Goal: Browse casually

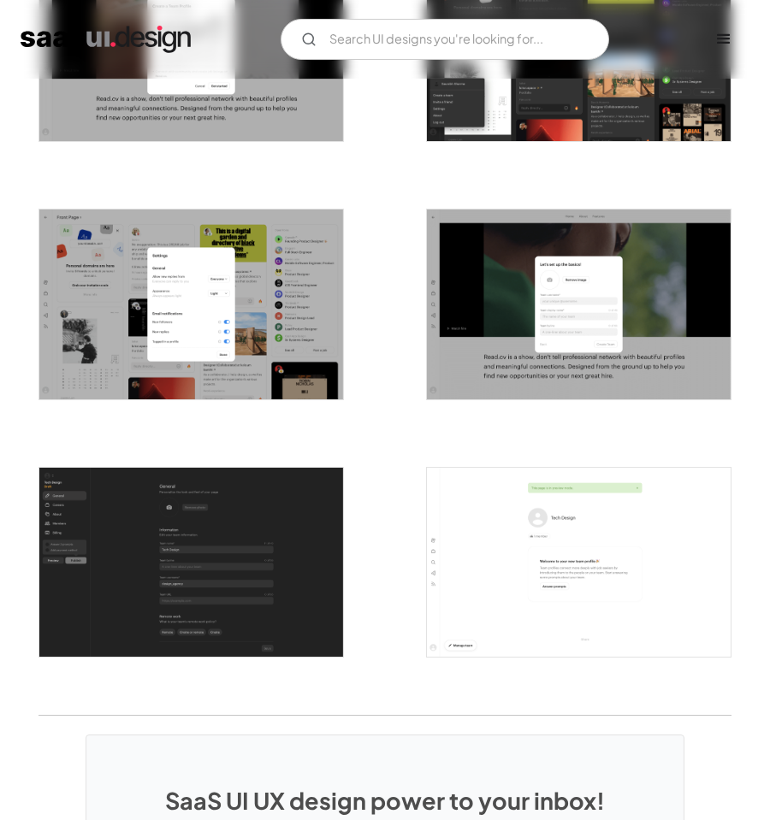
scroll to position [2854, 0]
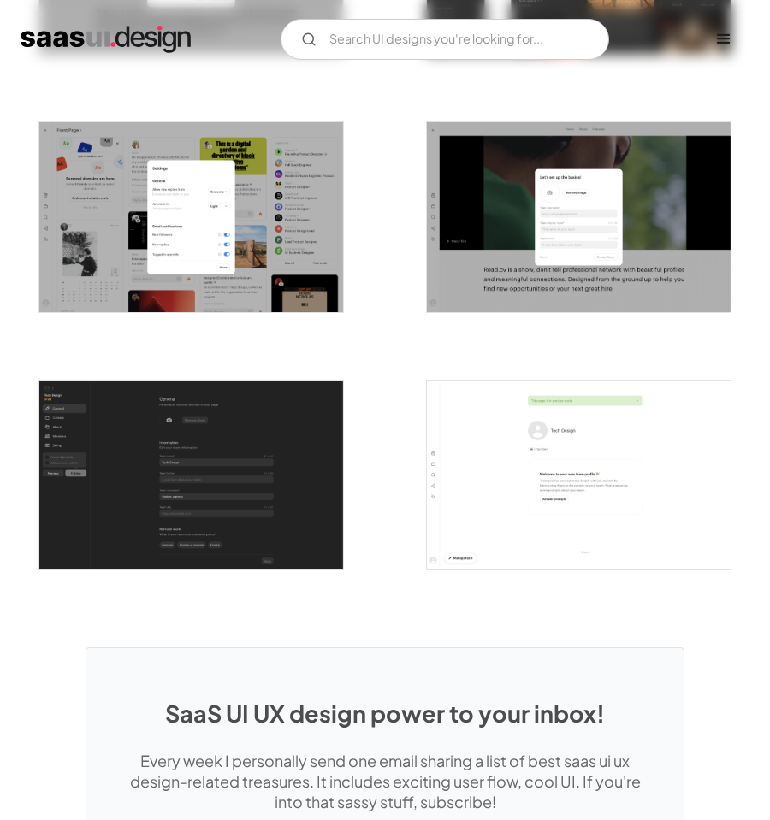
click at [459, 469] on img "open lightbox" at bounding box center [579, 476] width 304 height 190
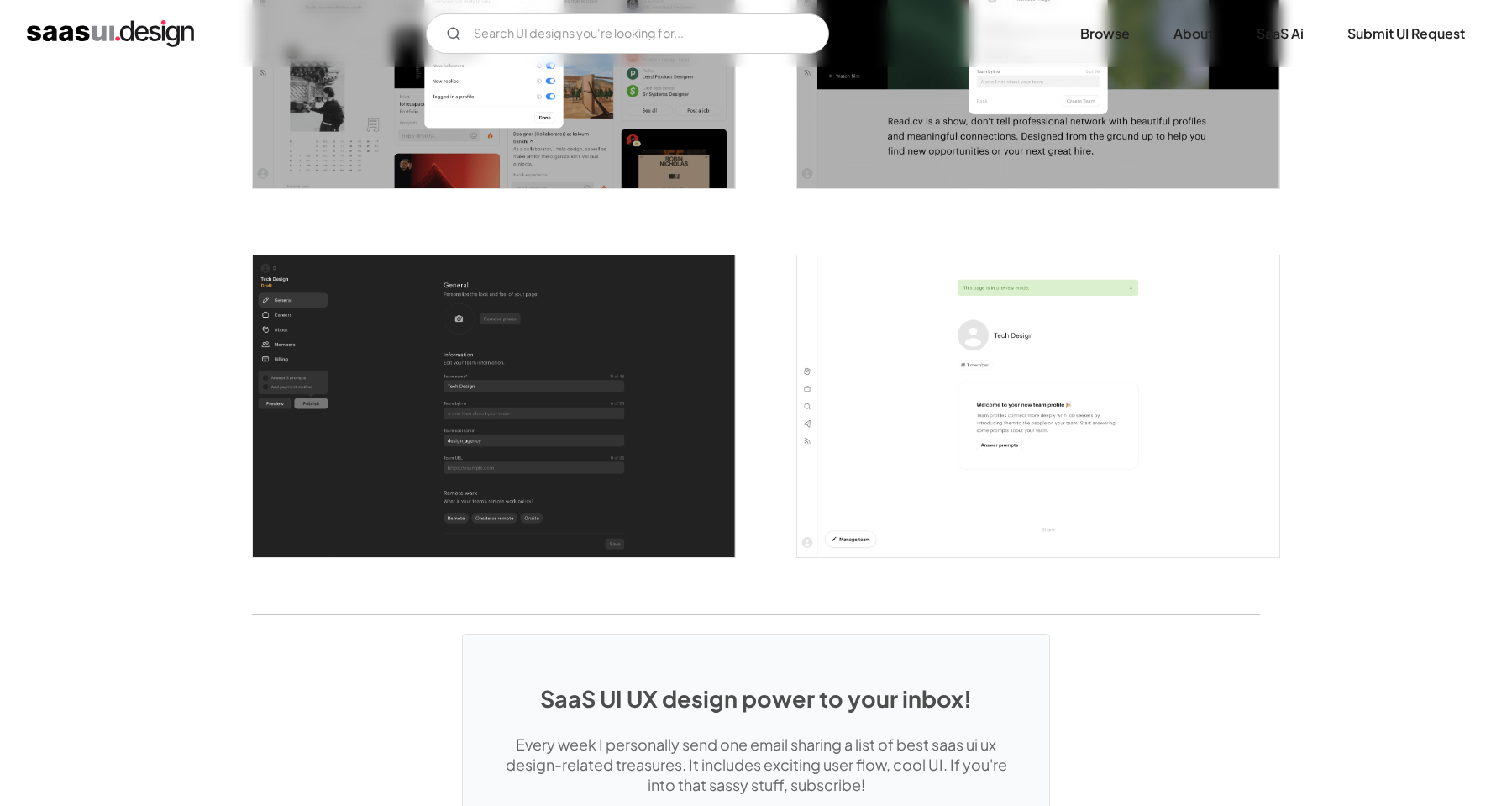
scroll to position [0, 0]
click at [496, 348] on img "open lightbox" at bounding box center [493, 406] width 482 height 302
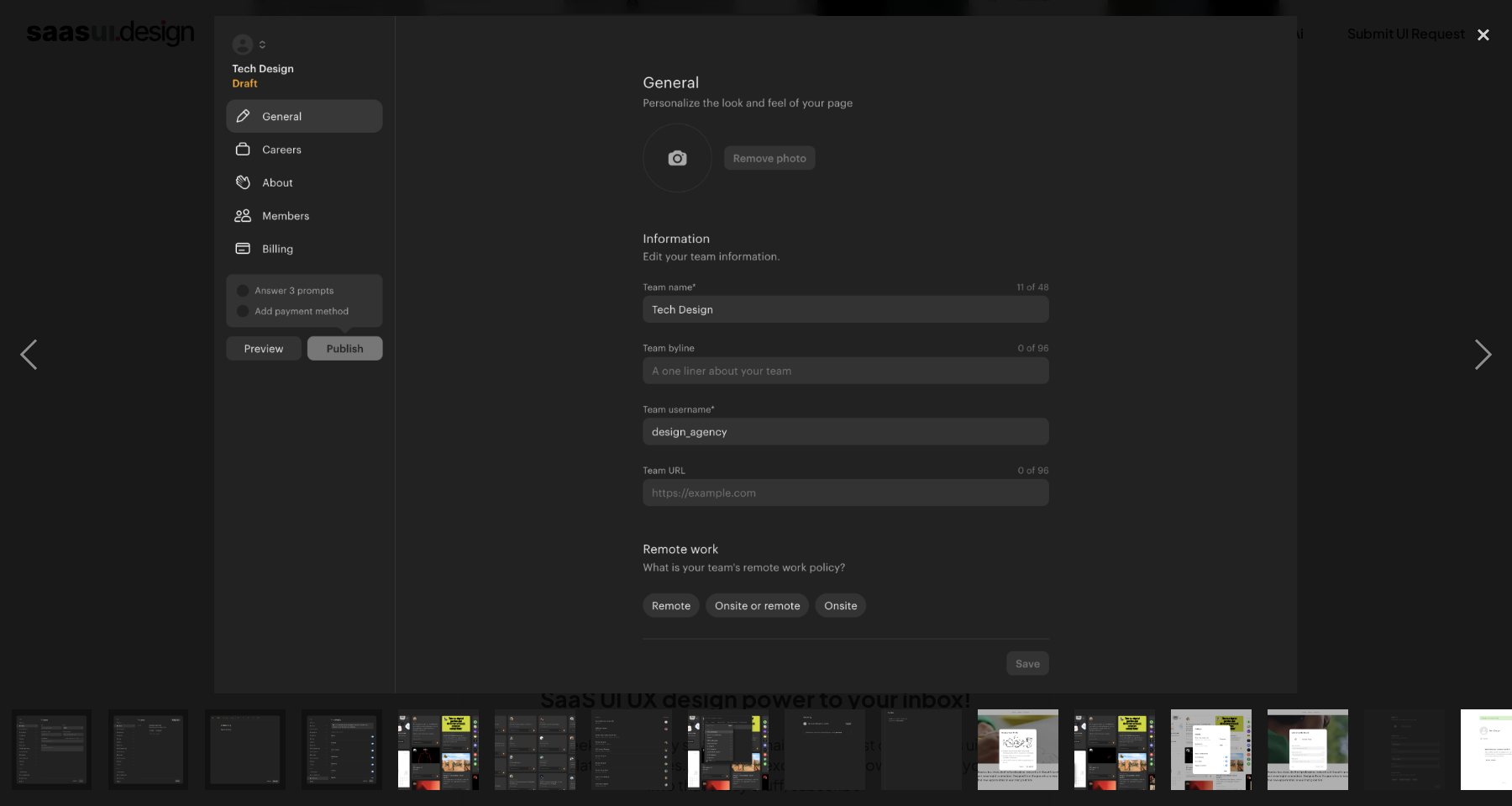
scroll to position [0, 824]
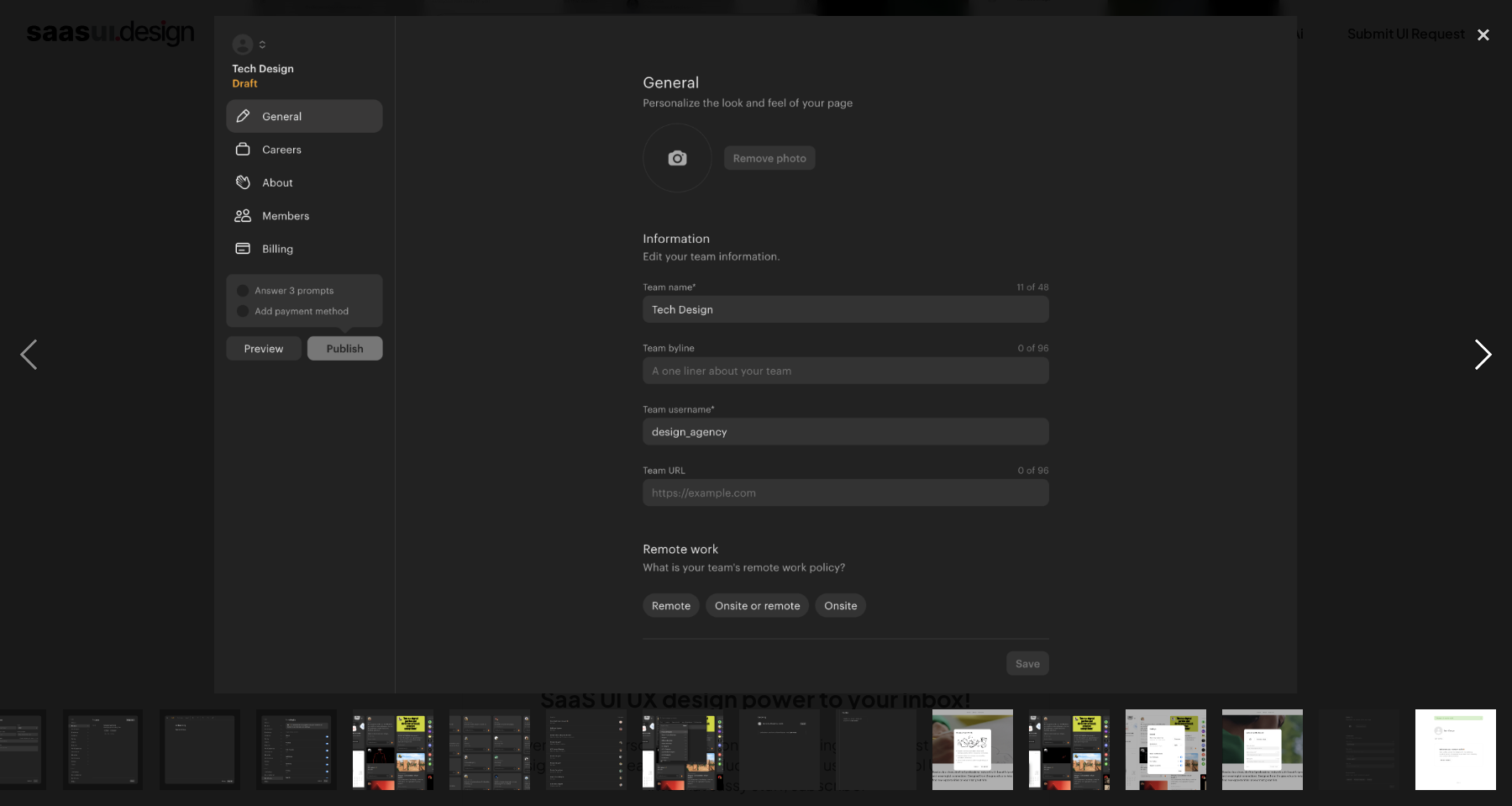
click at [1495, 345] on div "next image" at bounding box center [1484, 354] width 57 height 677
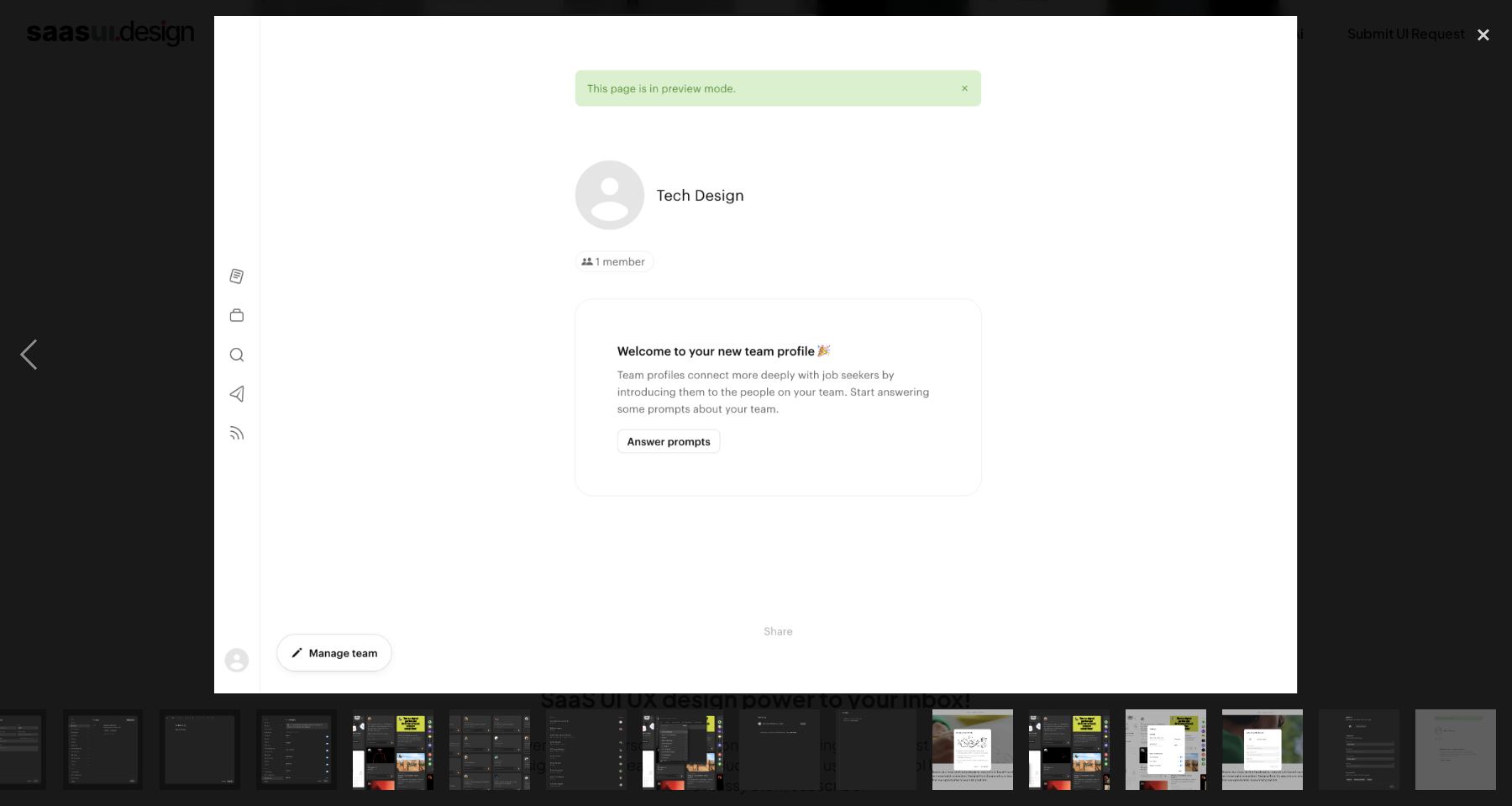
click at [1495, 345] on div "next image" at bounding box center [1484, 354] width 57 height 677
click at [1487, 31] on div "close lightbox" at bounding box center [1484, 34] width 57 height 37
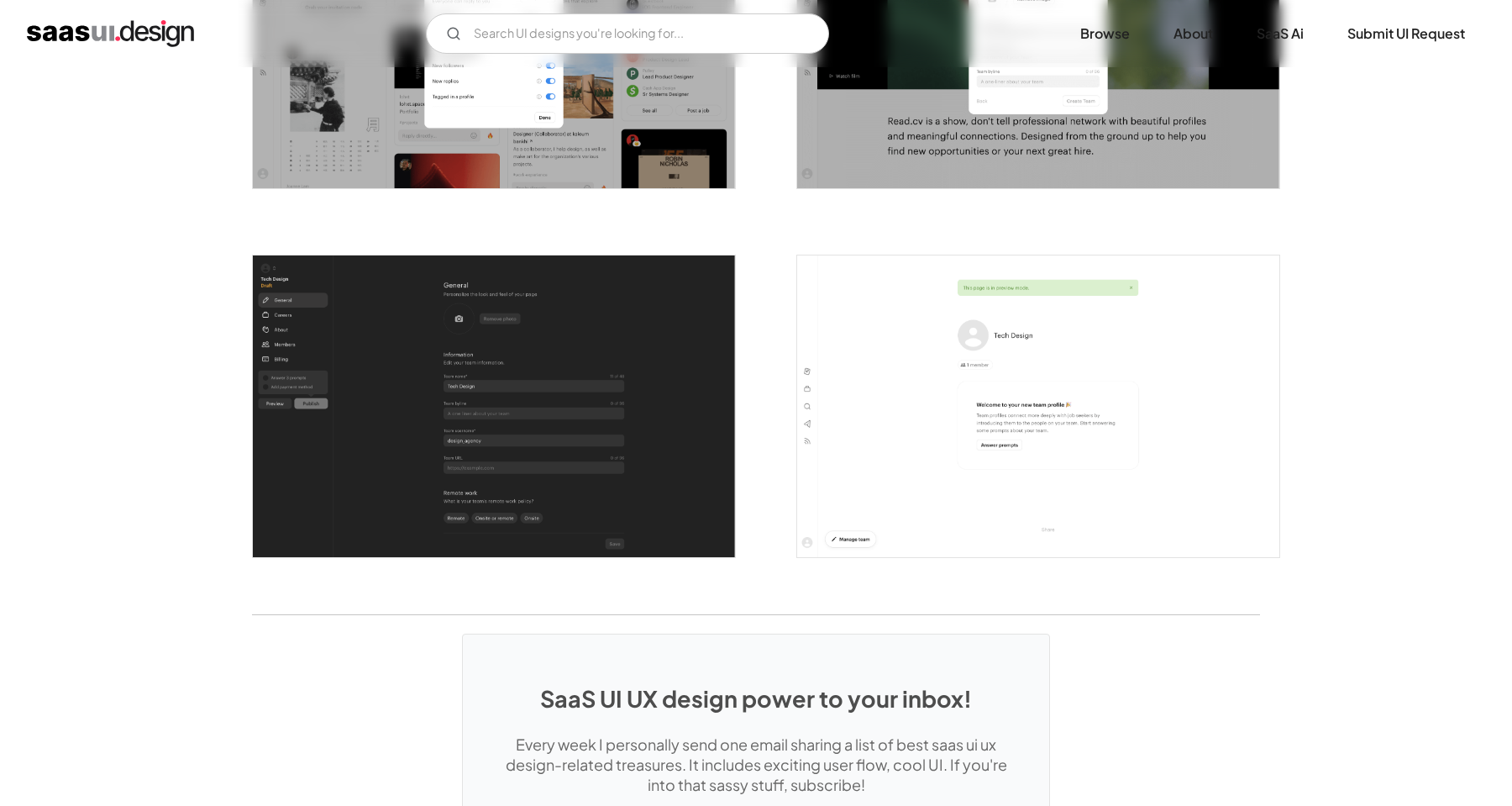
scroll to position [0, 0]
click at [489, 333] on img "open lightbox" at bounding box center [493, 406] width 482 height 302
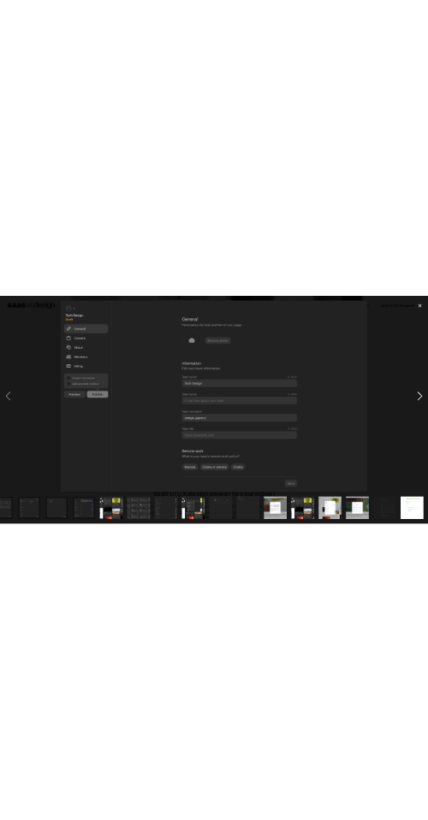
scroll to position [2900, 0]
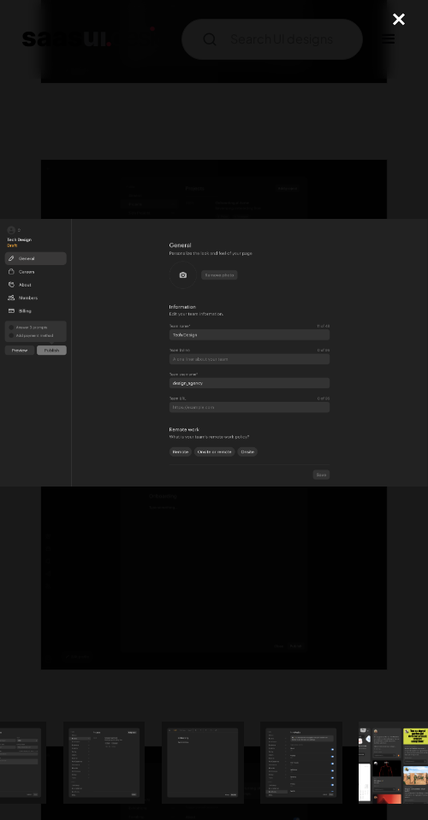
click at [403, 17] on div "close lightbox" at bounding box center [398, 19] width 58 height 38
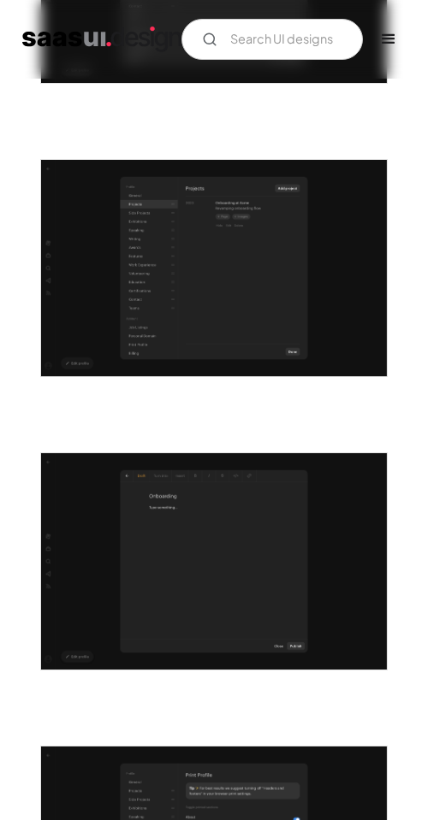
scroll to position [6561, 0]
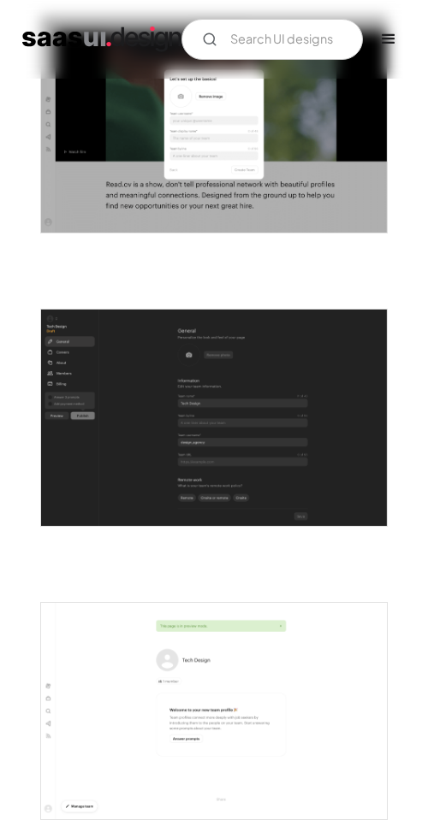
click at [170, 430] on img "open lightbox" at bounding box center [214, 418] width 346 height 216
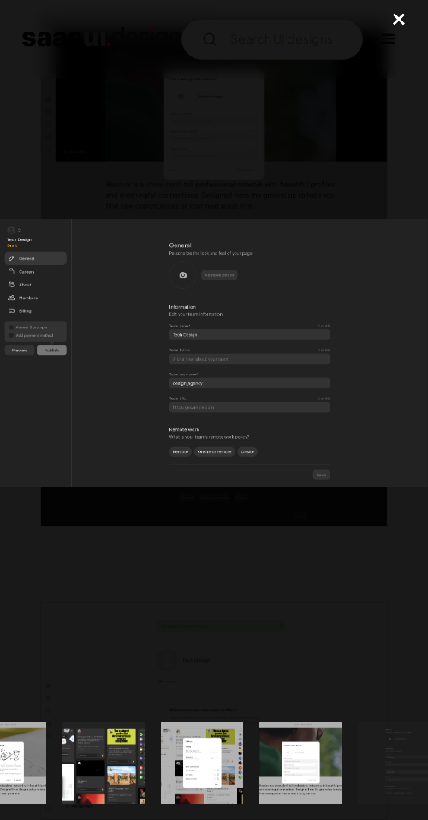
scroll to position [0, 1950]
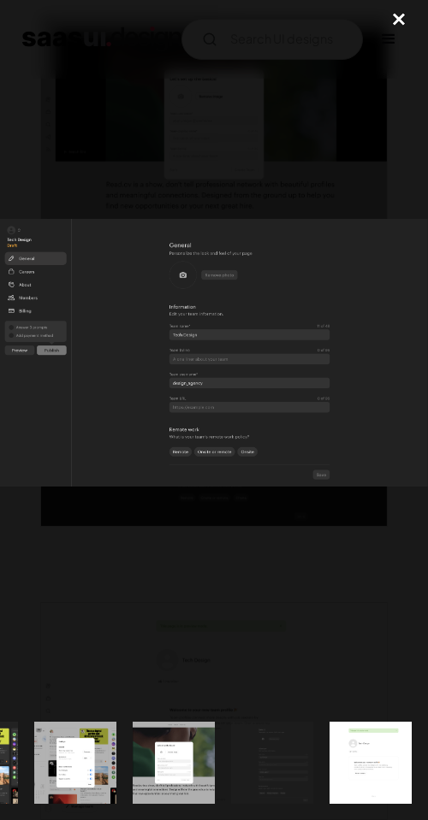
click at [367, 778] on img "show item 24 of 24" at bounding box center [370, 763] width 132 height 82
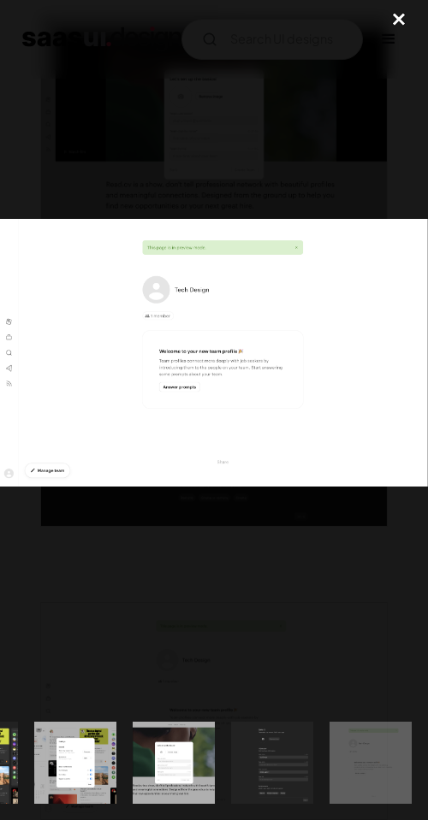
click at [367, 778] on img "show item 24 of 24" at bounding box center [370, 763] width 132 height 82
click at [398, 29] on div "close lightbox" at bounding box center [398, 19] width 58 height 38
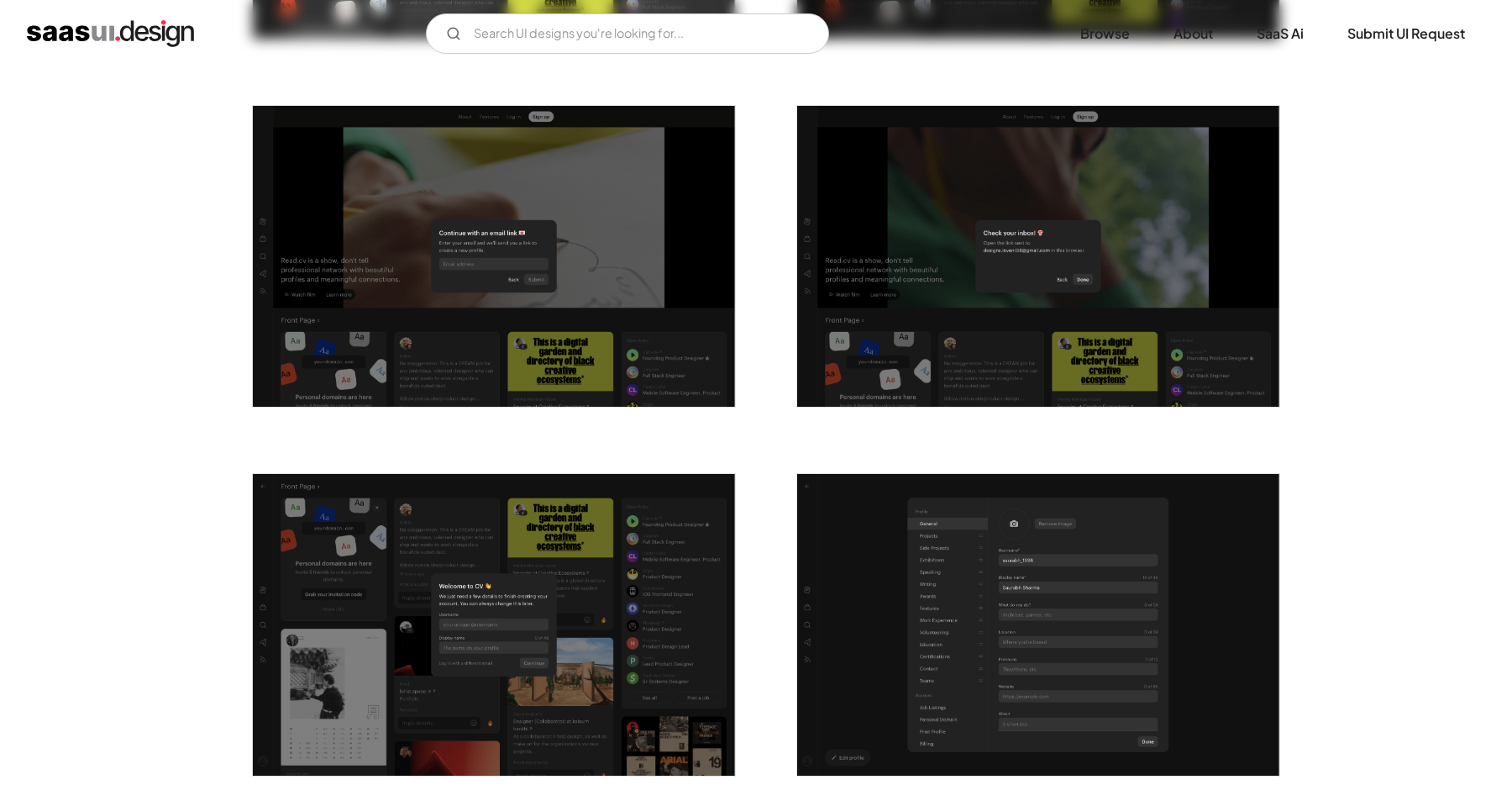
scroll to position [0, 0]
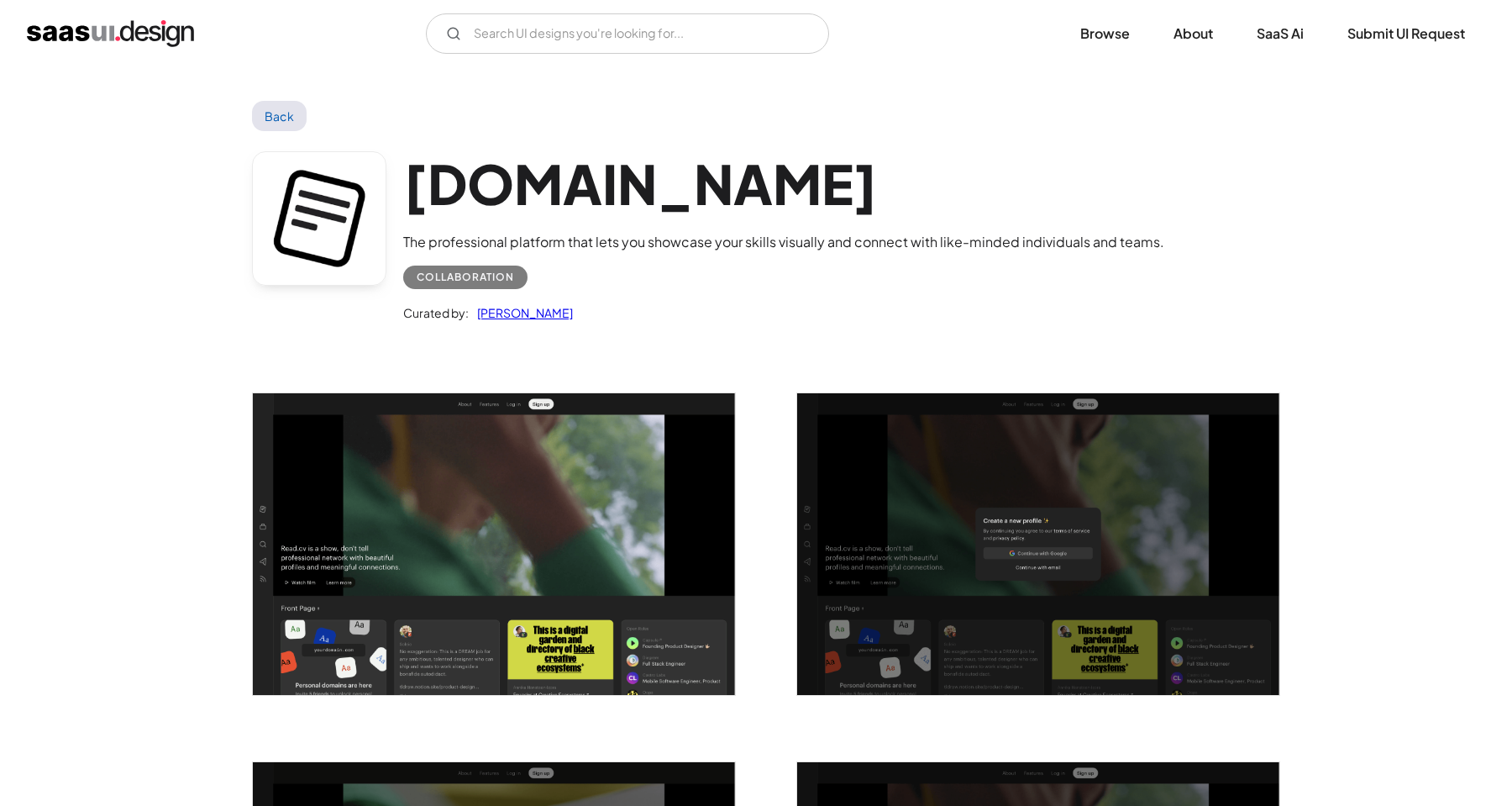
click at [257, 114] on link "Back" at bounding box center [280, 116] width 55 height 30
click at [119, 33] on img "home" at bounding box center [110, 33] width 167 height 27
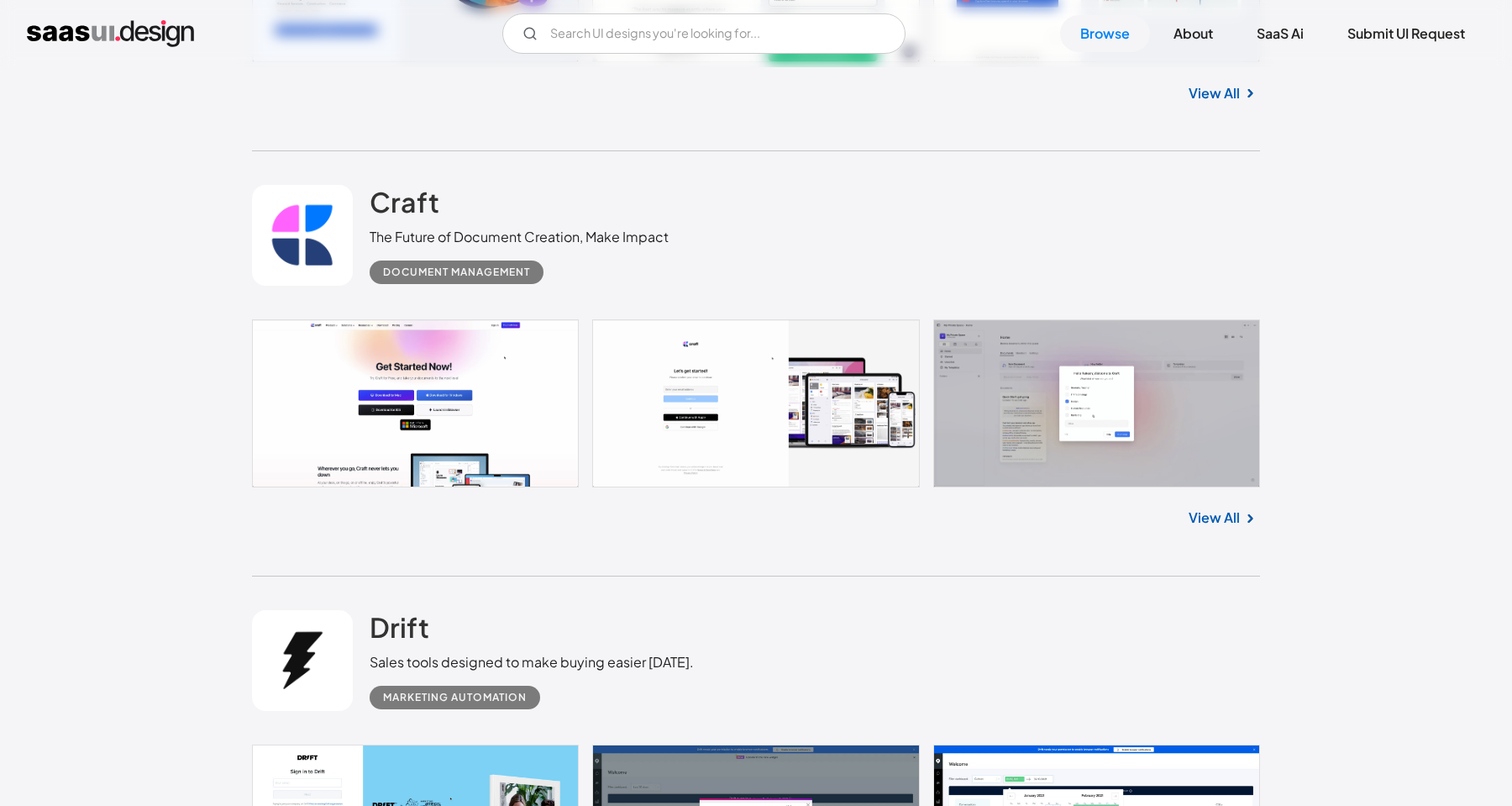
scroll to position [881, 0]
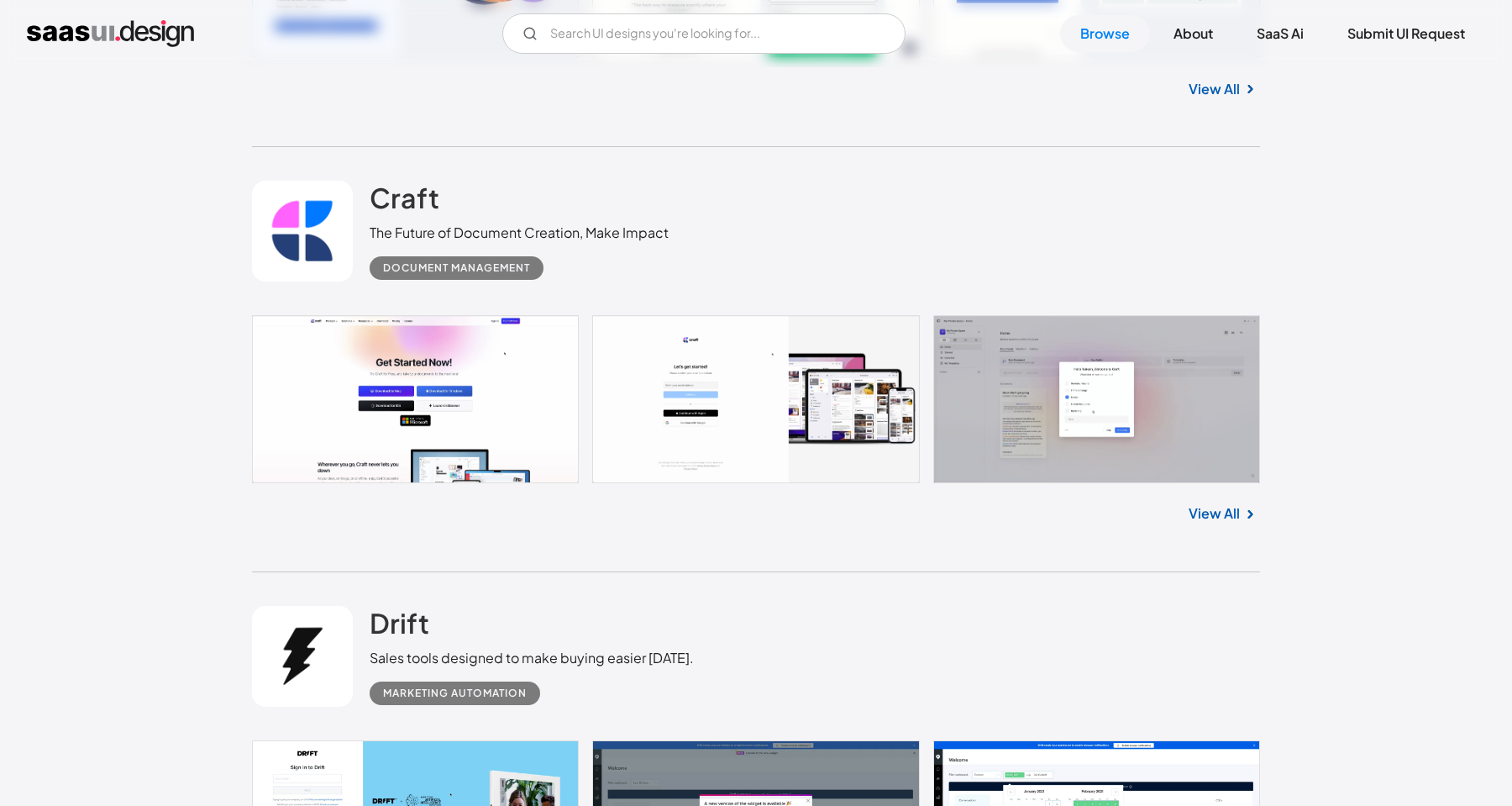
click at [1226, 507] on link "View All" at bounding box center [1214, 513] width 51 height 21
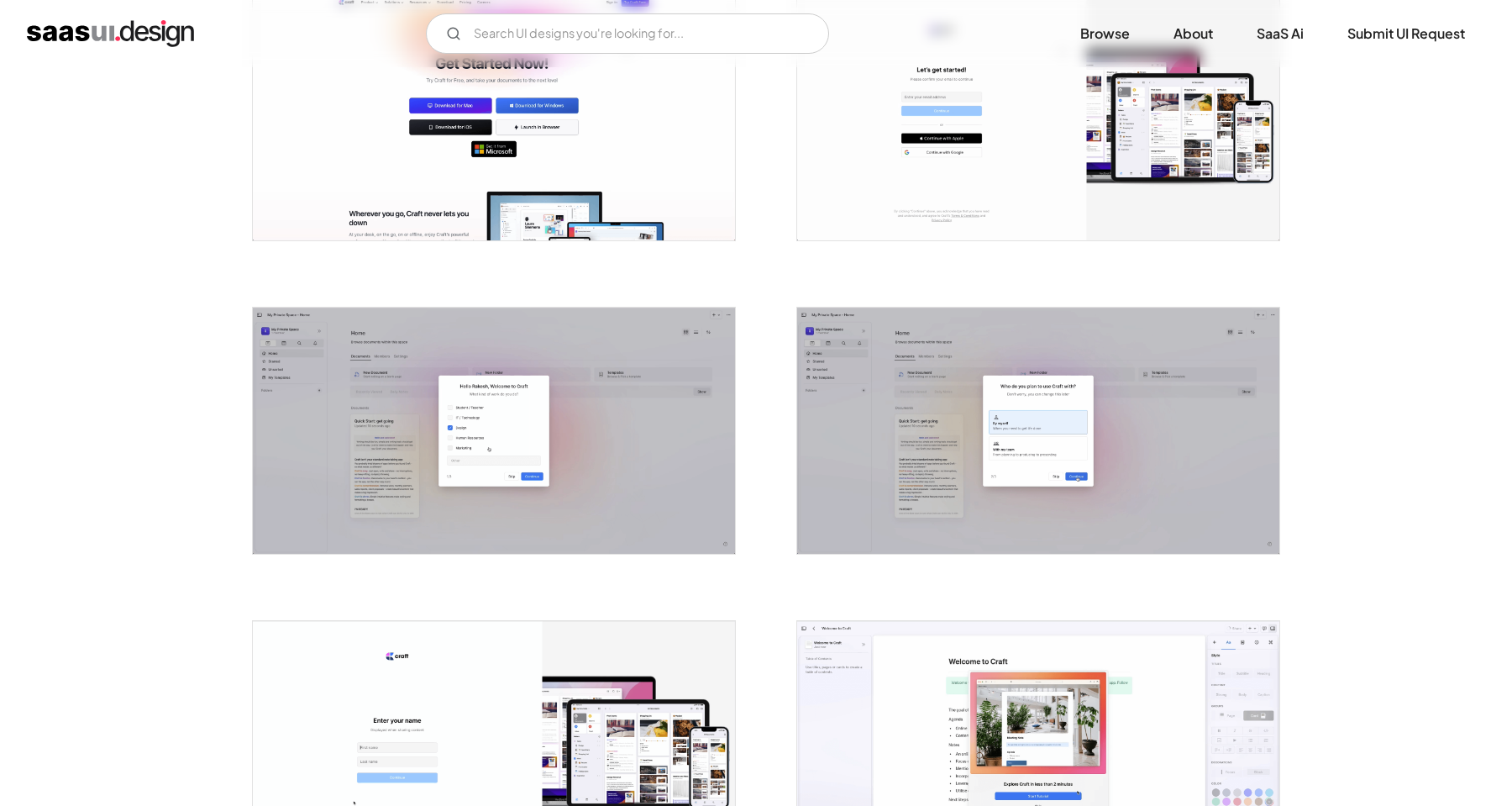
scroll to position [414, 0]
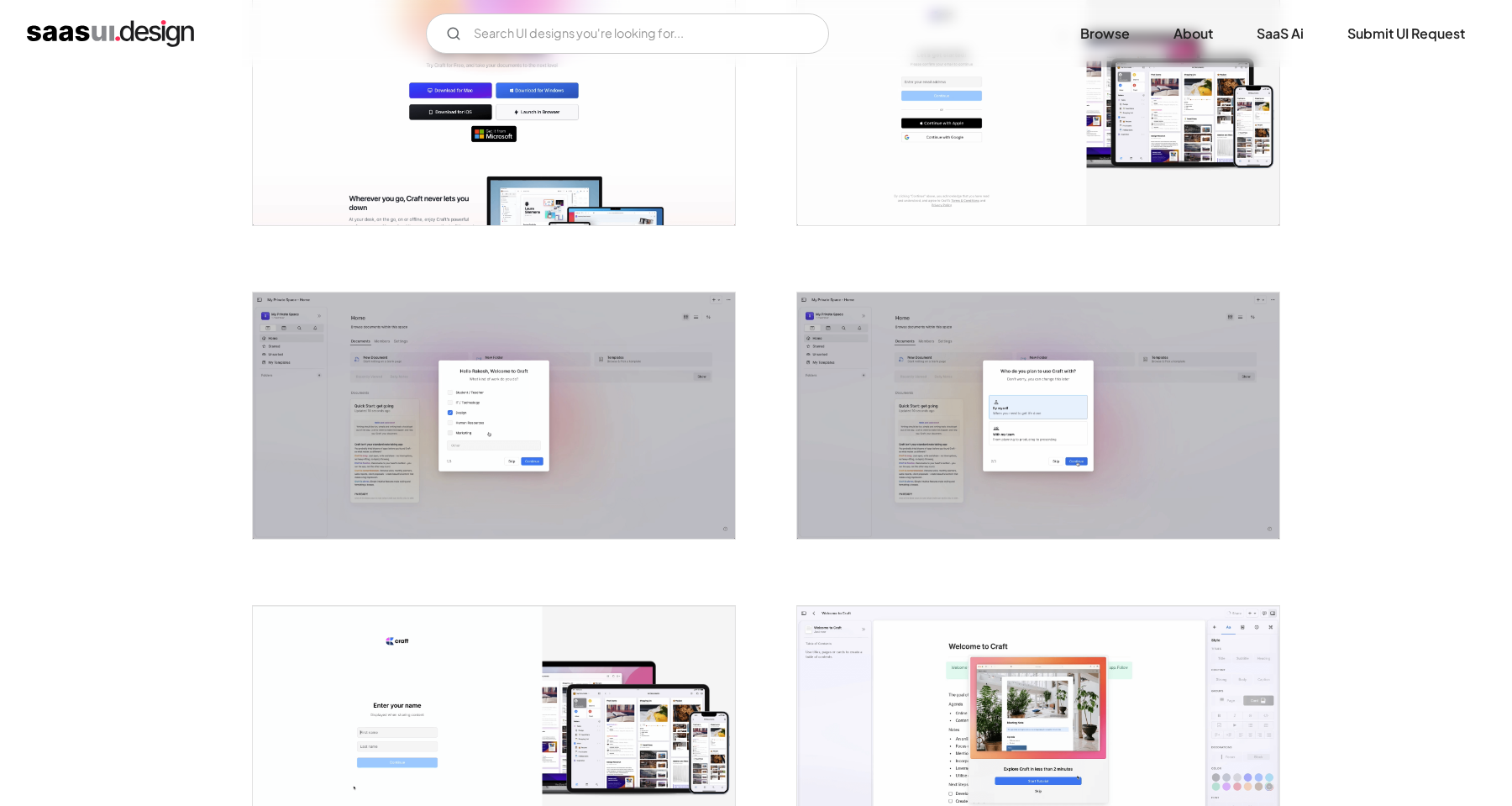
click at [964, 426] on img "open lightbox" at bounding box center [1037, 416] width 482 height 246
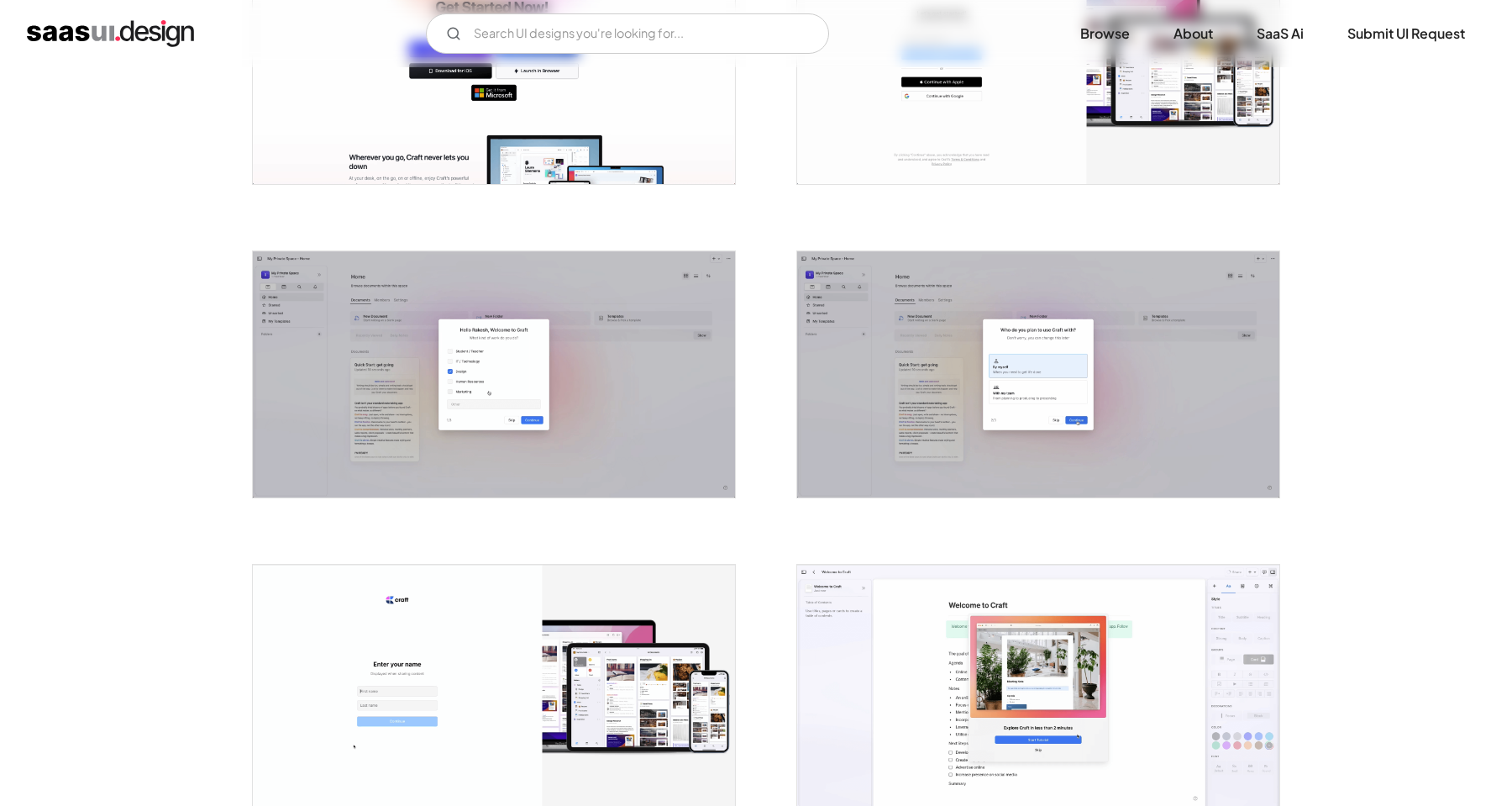
scroll to position [466, 0]
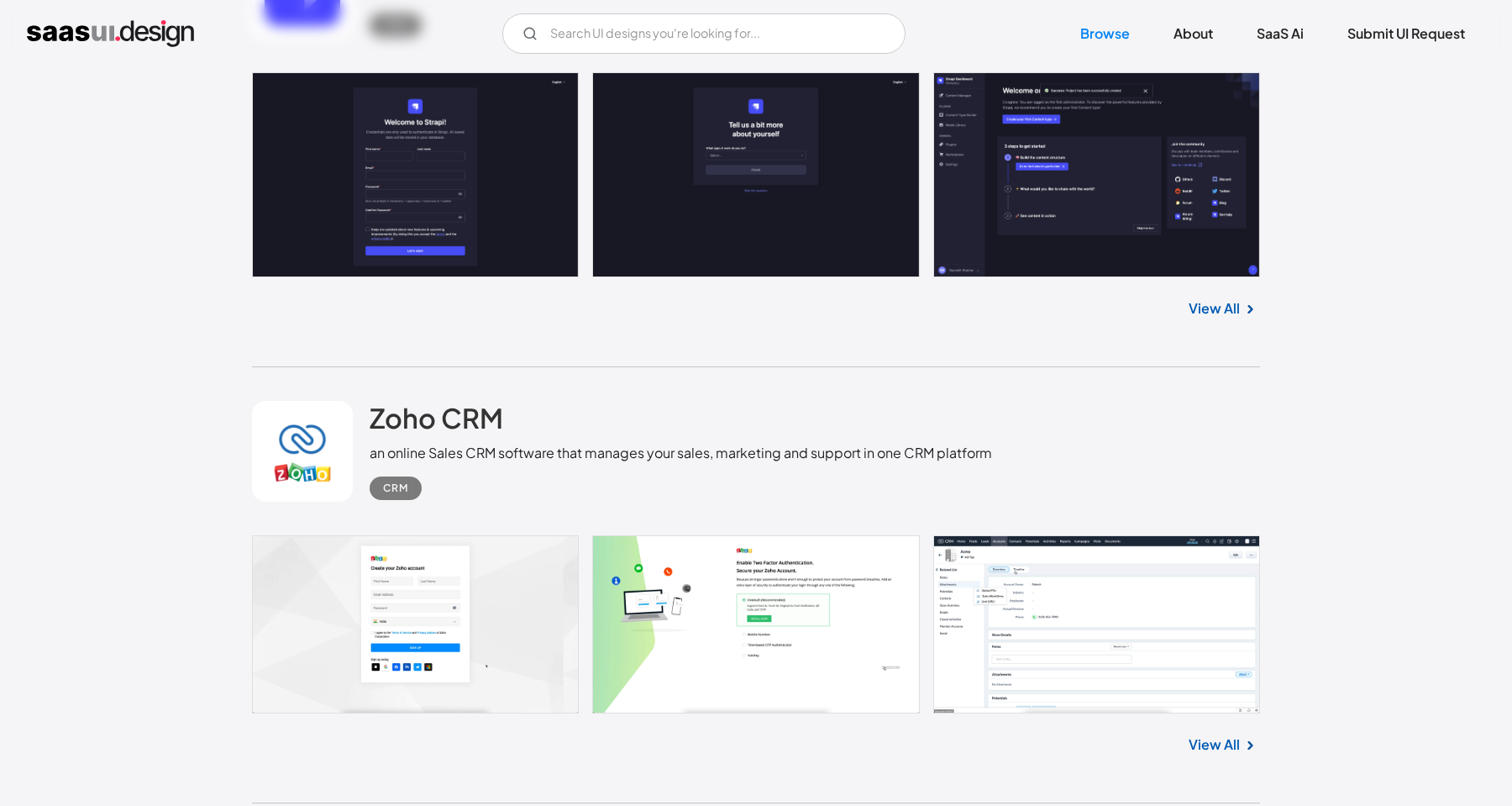
scroll to position [4828, 0]
